Goal: Task Accomplishment & Management: Complete application form

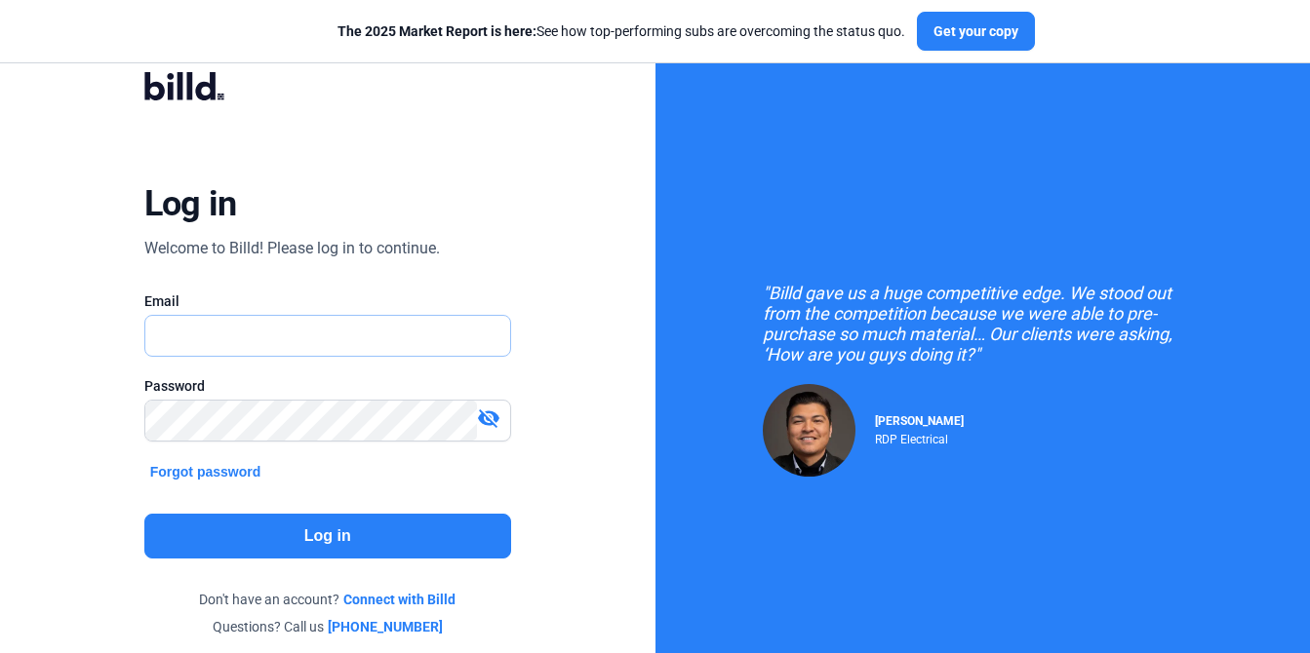
type input "[PERSON_NAME][EMAIL_ADDRESS][PERSON_NAME][DOMAIN_NAME]"
click at [301, 546] on button "Log in" at bounding box center [327, 536] width 367 height 45
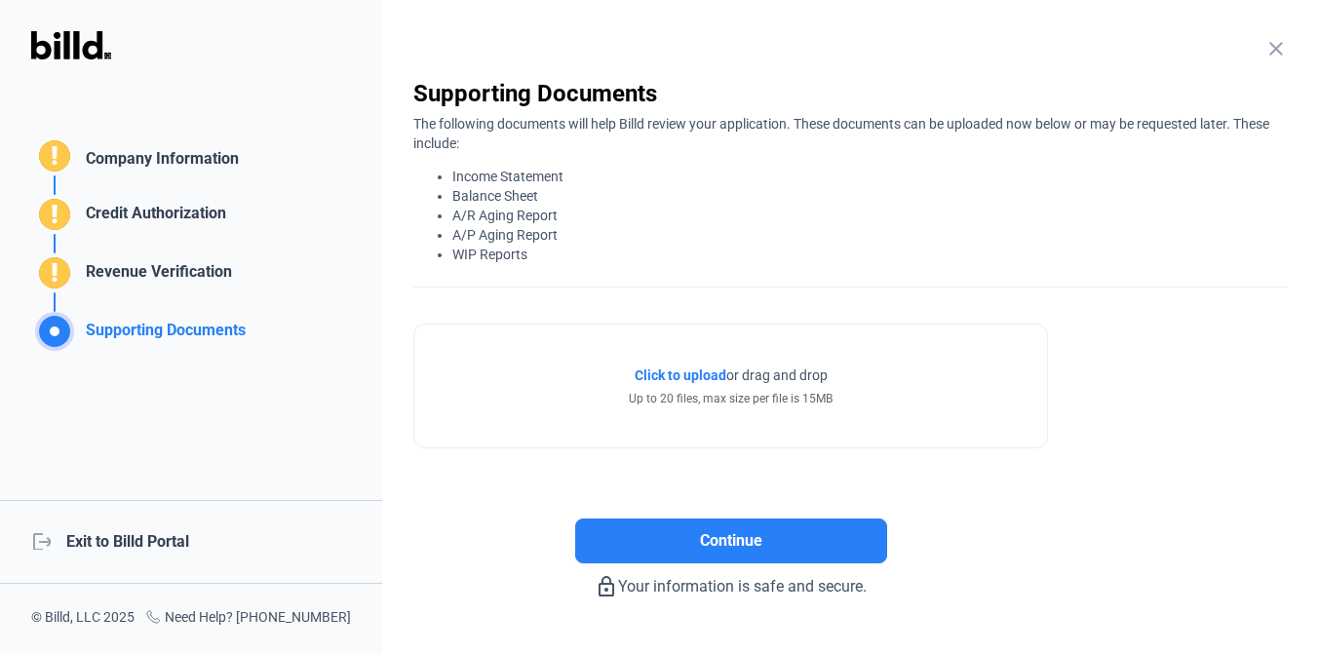
click at [1273, 61] on div "close" at bounding box center [1276, 50] width 23 height 27
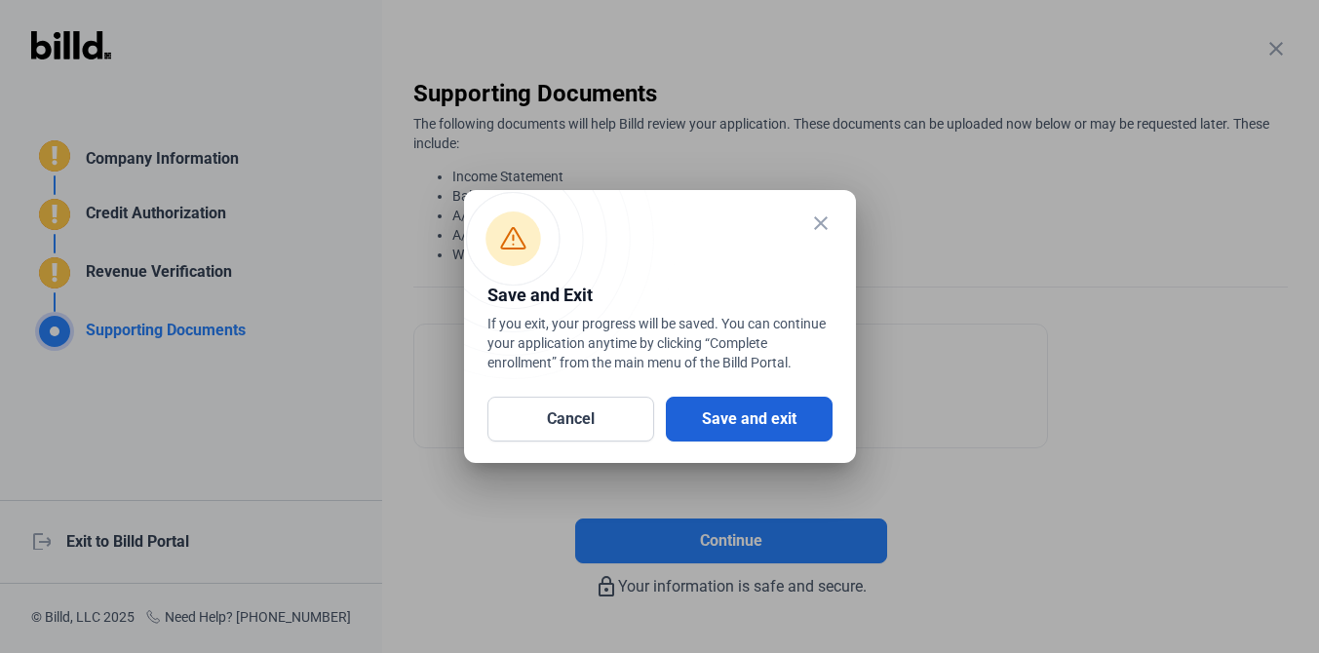
click at [755, 414] on button "Save and exit" at bounding box center [749, 419] width 167 height 45
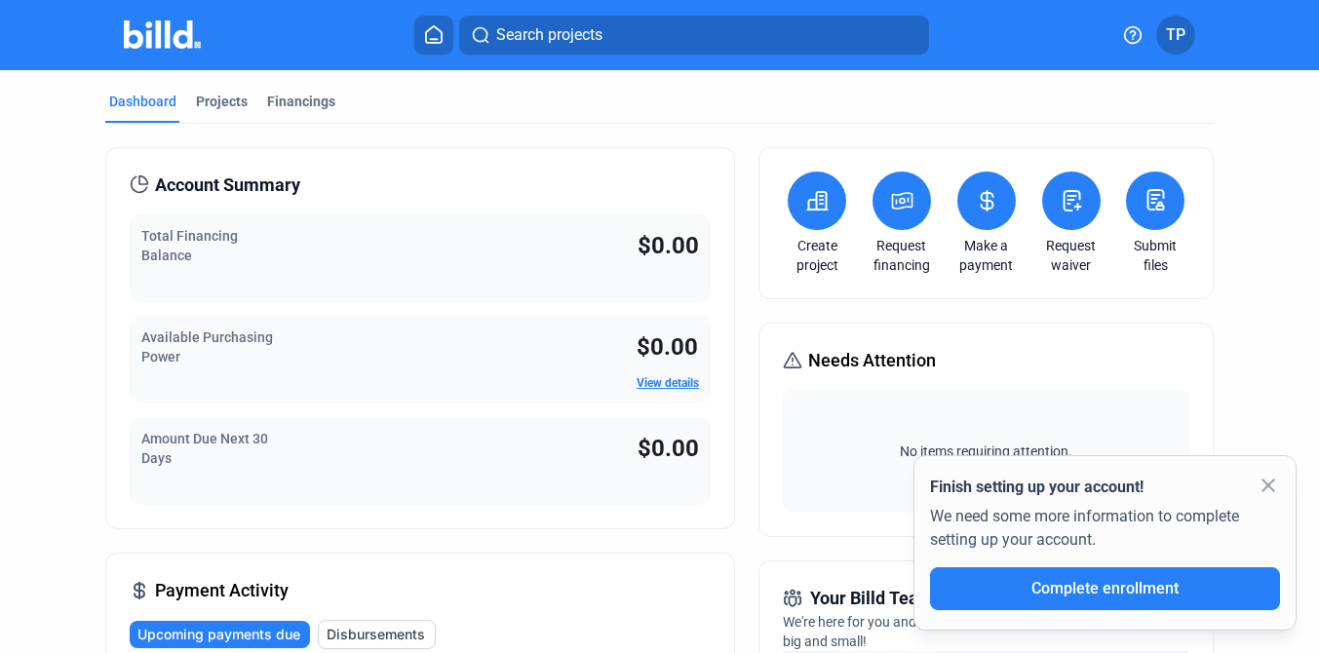
drag, startPoint x: 1164, startPoint y: 275, endPoint x: 1130, endPoint y: 249, distance: 43.1
click at [1130, 248] on div "Create project Request financing Make a payment Request waiver Submit files" at bounding box center [986, 223] width 455 height 152
click at [1121, 249] on link "Submit files" at bounding box center [1155, 255] width 68 height 39
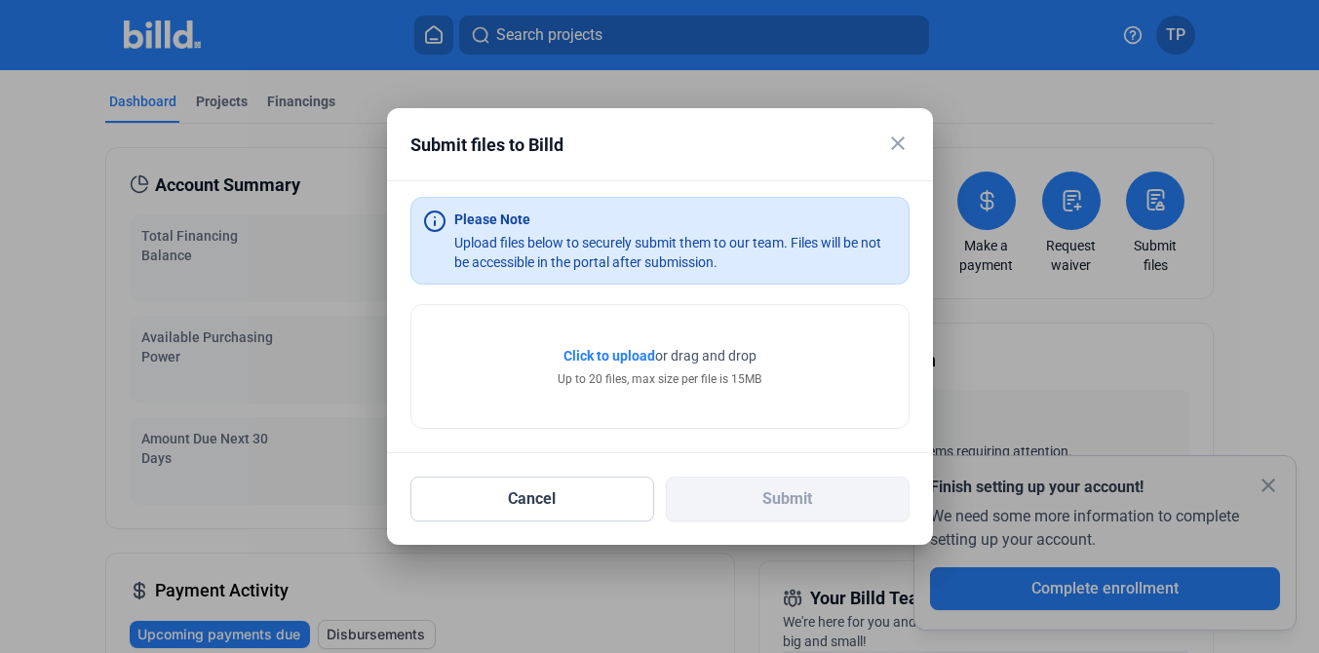
click at [891, 146] on mat-icon "close" at bounding box center [897, 143] width 23 height 23
